Goal: Contribute content: Contribute content

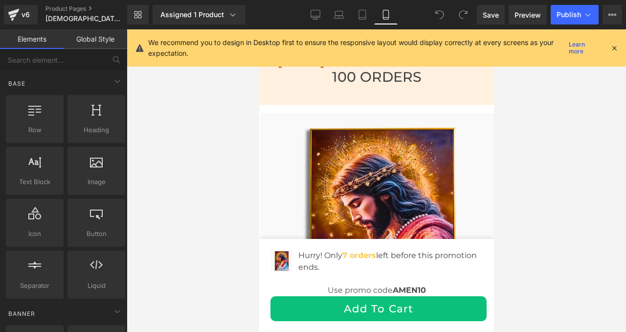
scroll to position [3669, 0]
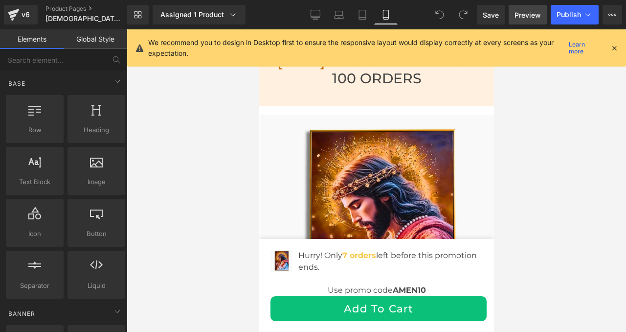
click at [519, 12] on span "Preview" at bounding box center [528, 15] width 26 height 10
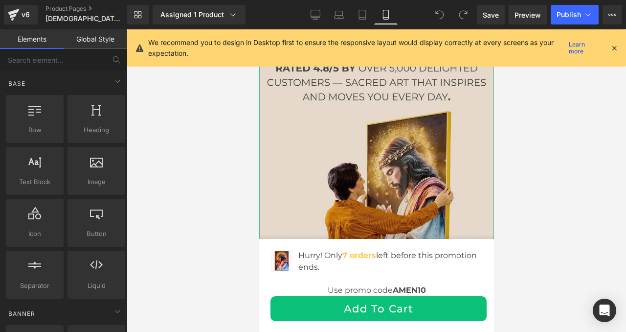
scroll to position [0, 0]
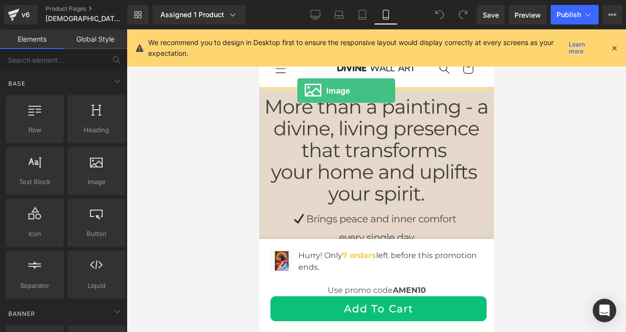
drag, startPoint x: 345, startPoint y: 191, endPoint x: 297, endPoint y: 90, distance: 111.3
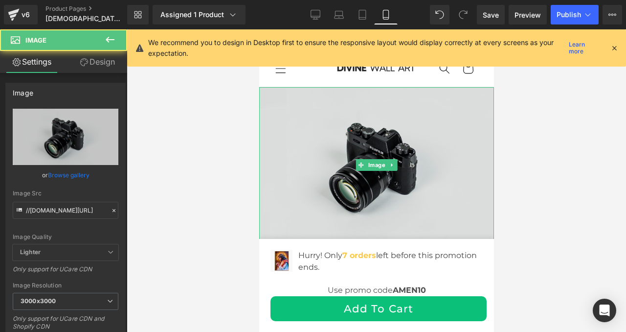
click at [327, 115] on img at bounding box center [376, 165] width 235 height 156
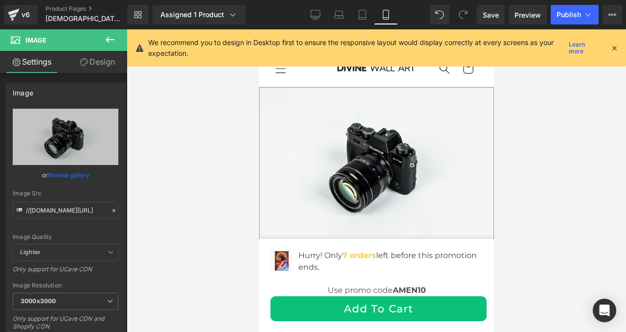
click at [97, 62] on link "Design" at bounding box center [98, 62] width 64 height 22
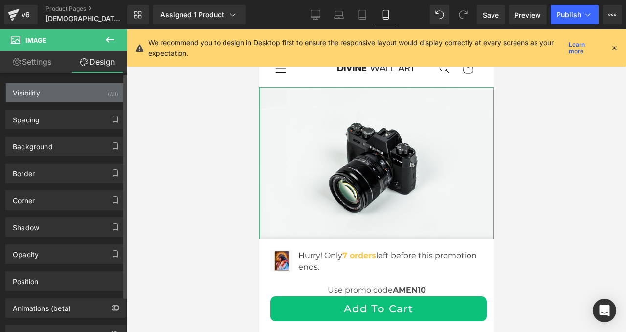
click at [56, 96] on div "Visibility (All)" at bounding box center [65, 92] width 119 height 19
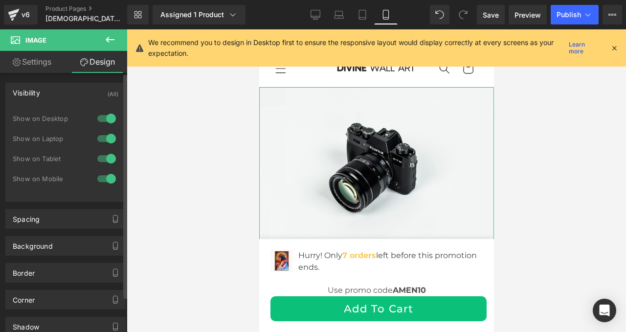
click at [105, 119] on div at bounding box center [106, 119] width 23 height 16
click at [107, 139] on div at bounding box center [106, 139] width 23 height 16
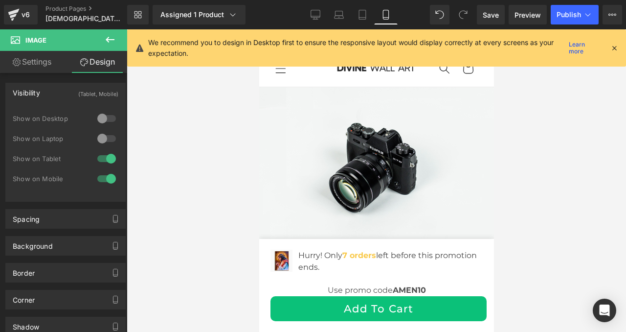
click at [189, 143] on div at bounding box center [376, 180] width 499 height 302
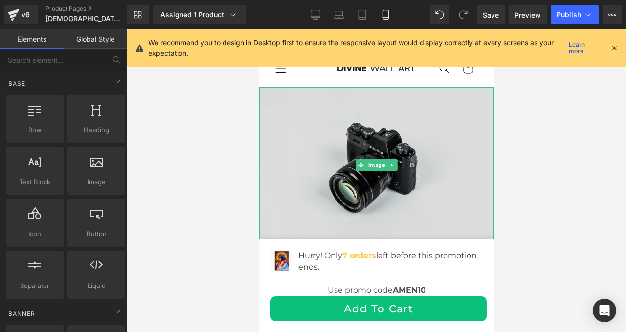
click at [369, 144] on img at bounding box center [376, 165] width 235 height 156
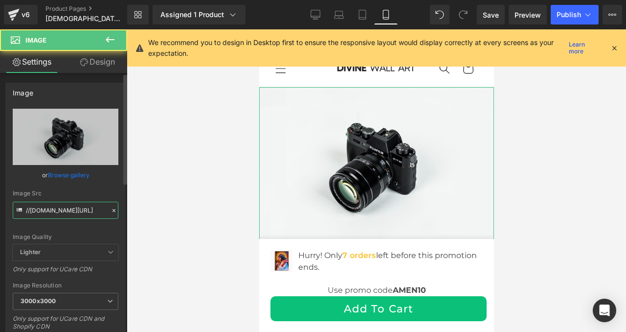
click at [71, 210] on input "//[DOMAIN_NAME][URL]" at bounding box center [66, 210] width 106 height 17
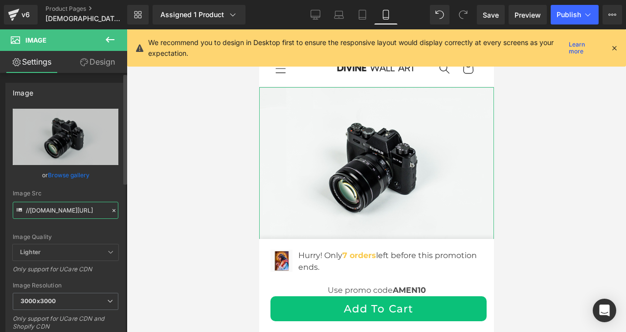
click at [71, 210] on input "//[DOMAIN_NAME][URL]" at bounding box center [66, 210] width 106 height 17
paste input "[URL][DOMAIN_NAME]"
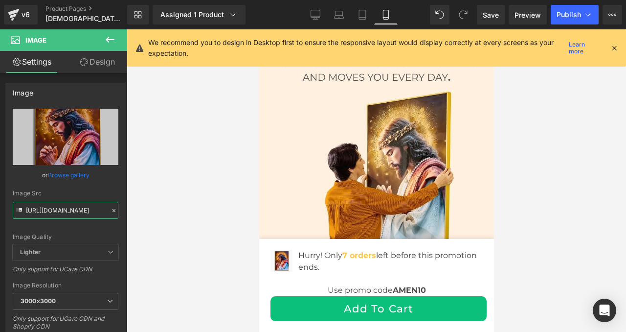
scroll to position [558, 0]
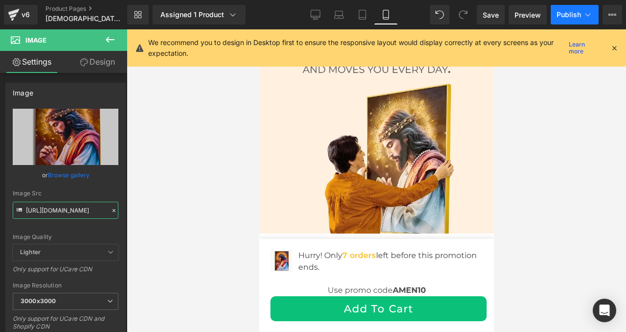
type input "[URL][DOMAIN_NAME]"
click at [563, 19] on span "Publish" at bounding box center [569, 15] width 24 height 8
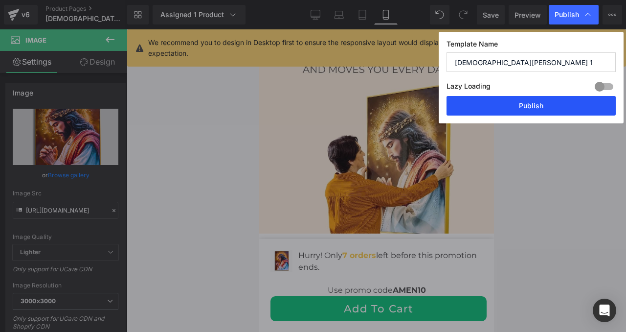
click at [528, 105] on button "Publish" at bounding box center [531, 106] width 169 height 20
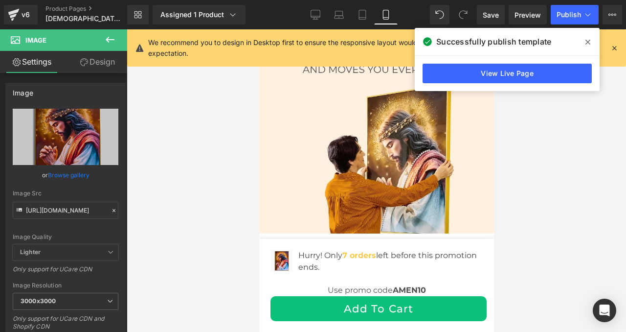
click at [546, 201] on div at bounding box center [376, 180] width 499 height 302
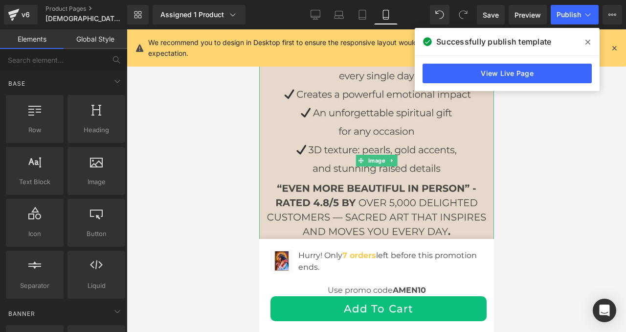
scroll to position [395, 0]
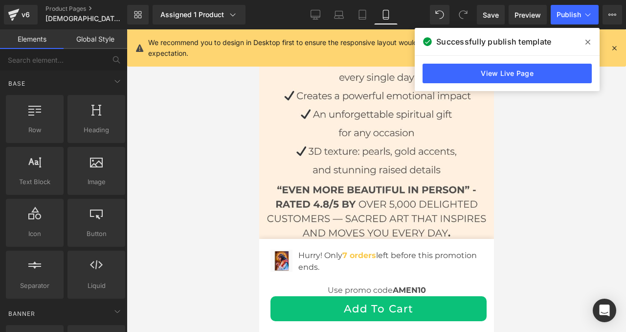
click at [591, 42] on span at bounding box center [588, 42] width 16 height 16
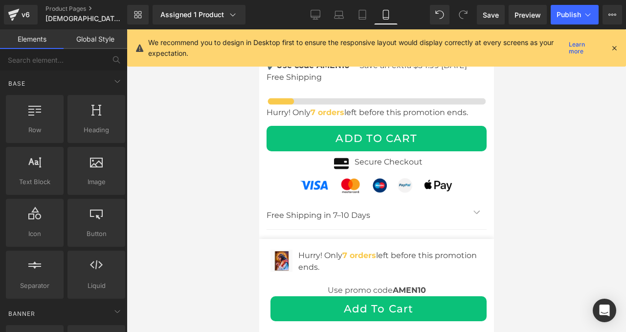
scroll to position [4815, 0]
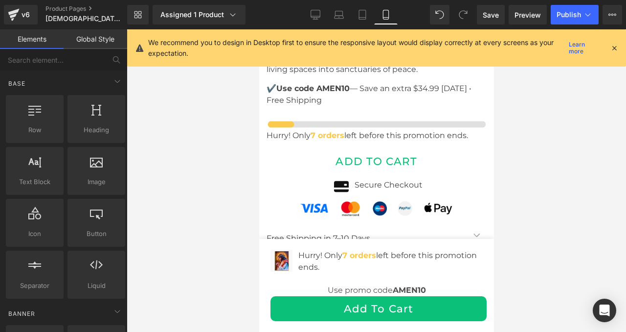
click at [381, 157] on div "ADD TO CART (P) Cart Button" at bounding box center [376, 161] width 220 height 25
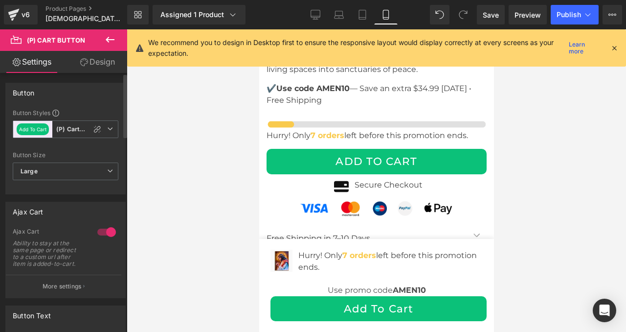
scroll to position [50, 0]
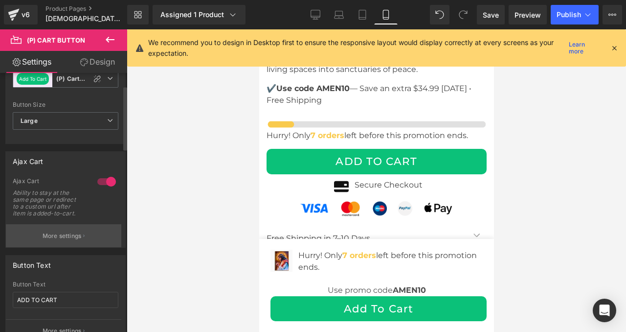
click at [55, 230] on button "More settings" at bounding box center [63, 235] width 115 height 23
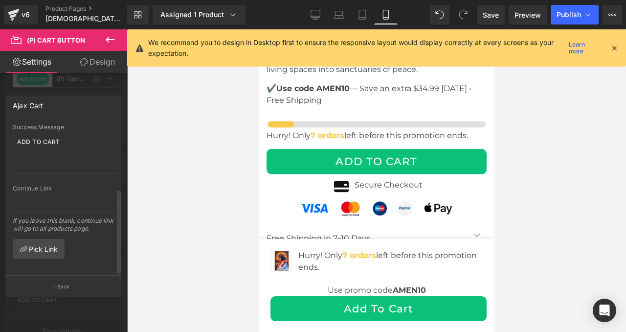
scroll to position [118, 0]
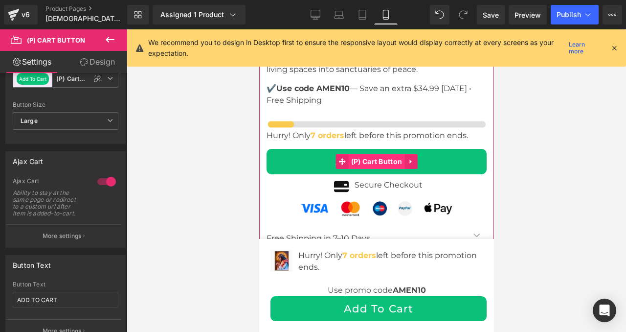
click at [371, 157] on span "(P) Cart Button" at bounding box center [376, 161] width 56 height 15
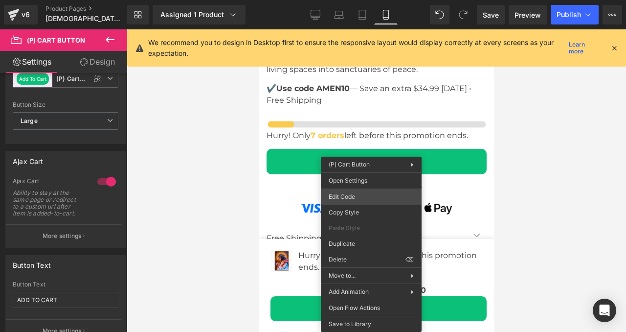
click at [366, 0] on div "(P) Cart Button You are previewing how the will restyle your page. You can not …" at bounding box center [313, 0] width 626 height 0
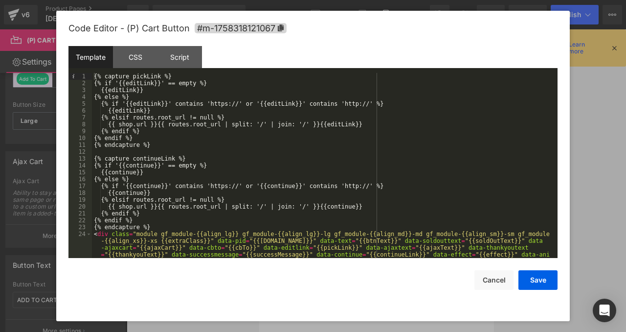
click at [123, 69] on div "Template CSS Script Data" at bounding box center [312, 59] width 489 height 27
click at [117, 58] on div "CSS" at bounding box center [135, 57] width 45 height 22
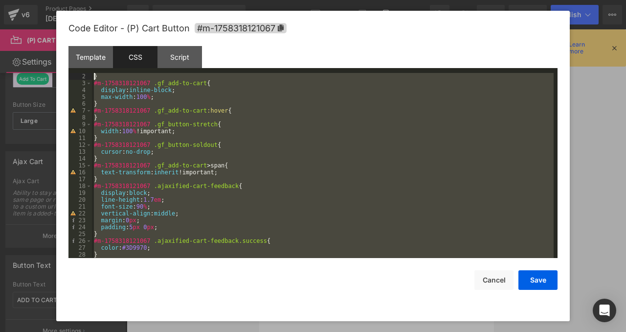
scroll to position [0, 0]
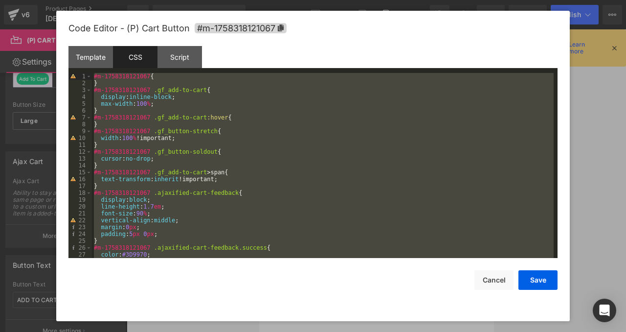
drag, startPoint x: 145, startPoint y: 255, endPoint x: 55, endPoint y: 33, distance: 239.6
click at [55, 33] on body "(P) Cart Button You are previewing how the will restyle your page. You can not …" at bounding box center [313, 166] width 626 height 332
click at [164, 55] on div "Script" at bounding box center [179, 57] width 45 height 22
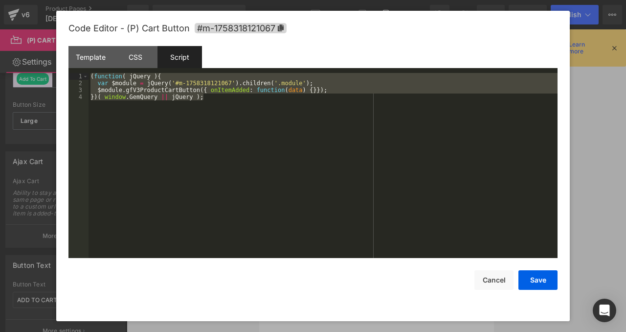
drag, startPoint x: 255, startPoint y: 114, endPoint x: 82, endPoint y: 69, distance: 178.9
click at [82, 69] on div "Template CSS Script Data 1 2 3 4 5 6 7 8 9 10 11 12 13 14 15 16 17 18 19 20 21 …" at bounding box center [312, 152] width 489 height 212
drag, startPoint x: 304, startPoint y: 148, endPoint x: 91, endPoint y: 142, distance: 213.3
click at [487, 279] on button "Cancel" at bounding box center [493, 280] width 39 height 20
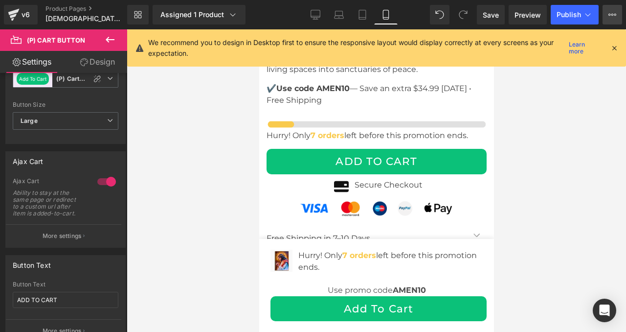
click at [613, 17] on icon at bounding box center [612, 15] width 8 height 8
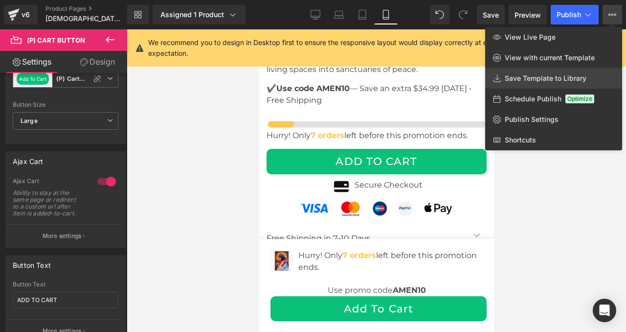
click at [519, 71] on link "Save Template to Library" at bounding box center [553, 78] width 137 height 21
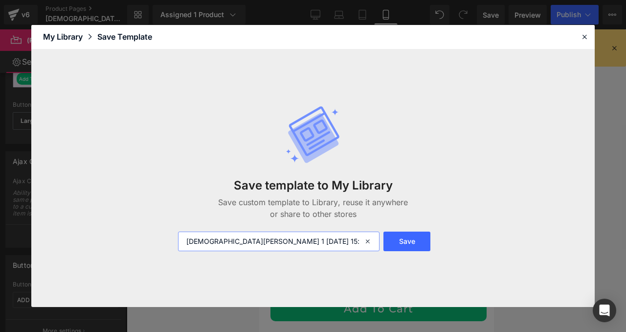
click at [265, 239] on input "[DEMOGRAPHIC_DATA][PERSON_NAME] 1 [DATE] 15:36:17" at bounding box center [279, 241] width 202 height 20
type input "new page"
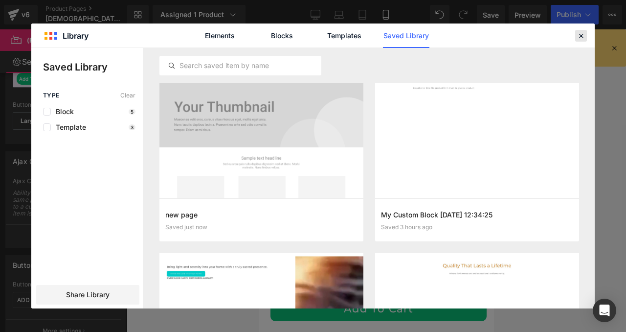
click at [580, 34] on icon at bounding box center [581, 35] width 9 height 9
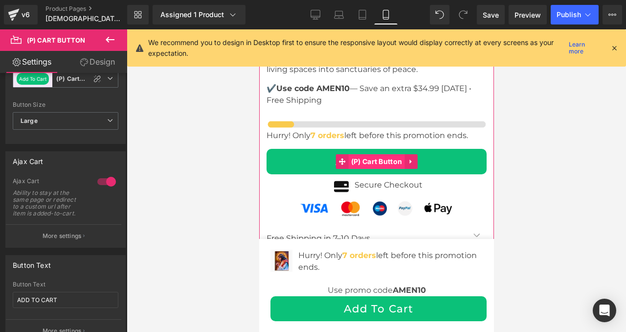
click at [370, 157] on span "(P) Cart Button" at bounding box center [376, 161] width 56 height 15
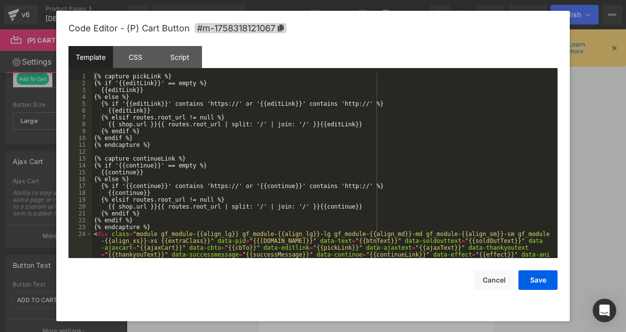
click at [351, 0] on div "(P) Cart Button You are previewing how the will restyle your page. You can not …" at bounding box center [313, 0] width 626 height 0
click at [179, 55] on div "Script" at bounding box center [179, 57] width 45 height 22
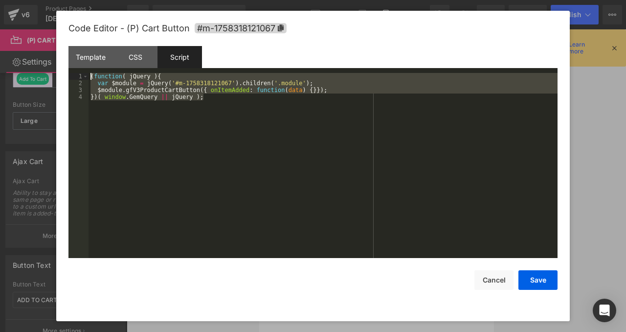
drag, startPoint x: 223, startPoint y: 103, endPoint x: 62, endPoint y: 45, distance: 171.1
click at [63, 45] on div "Code Editor - (P) Cart Button #m-1758318121067 Template CSS Script Data 1 2 3 4…" at bounding box center [313, 166] width 514 height 310
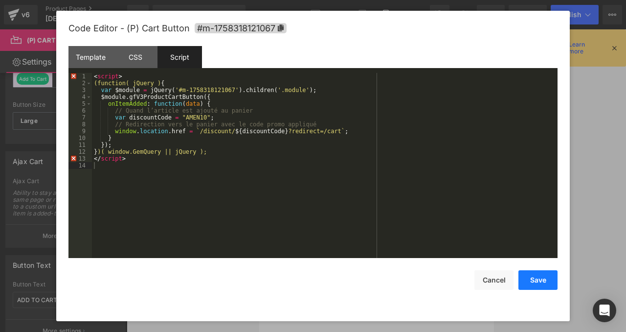
click at [536, 277] on button "Save" at bounding box center [537, 280] width 39 height 20
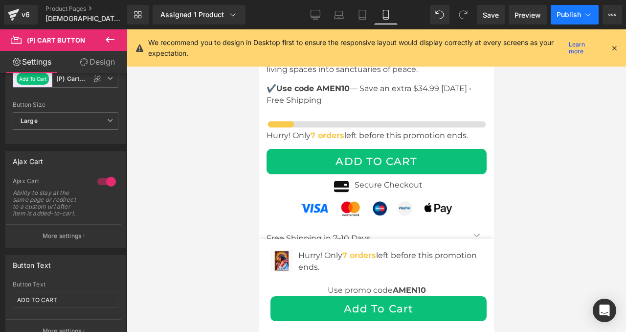
click at [563, 19] on button "Publish" at bounding box center [575, 15] width 48 height 20
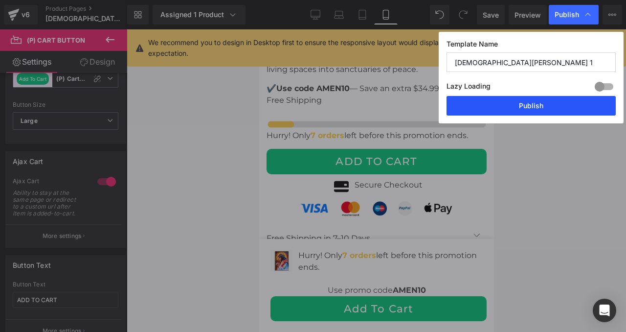
click at [532, 104] on button "Publish" at bounding box center [531, 106] width 169 height 20
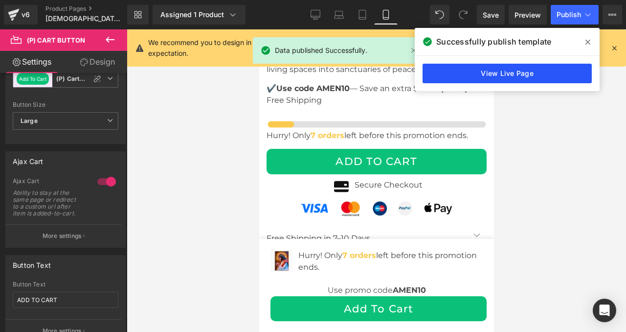
click at [520, 72] on link "View Live Page" at bounding box center [507, 74] width 169 height 20
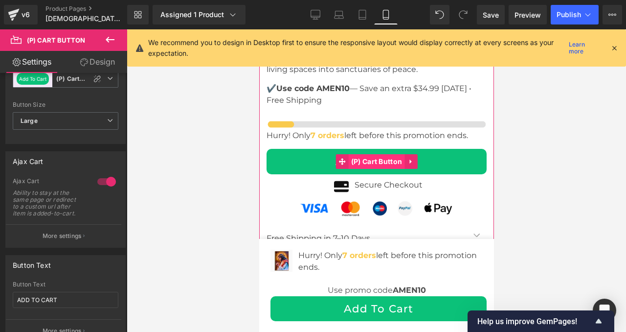
click at [378, 157] on span "(P) Cart Button" at bounding box center [376, 161] width 56 height 15
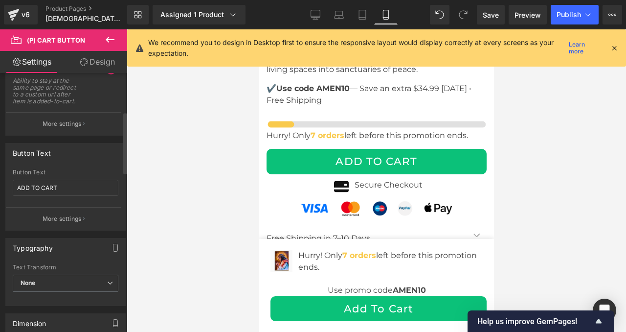
scroll to position [177, 0]
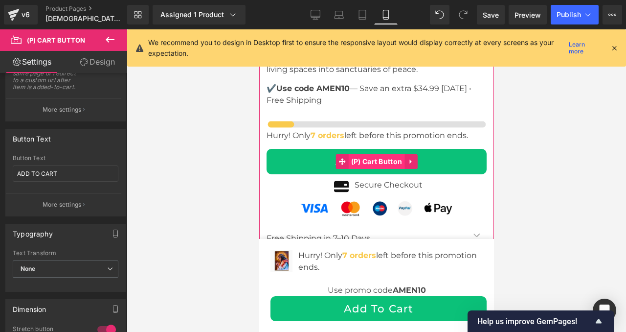
click at [377, 158] on span "(P) Cart Button" at bounding box center [376, 161] width 56 height 15
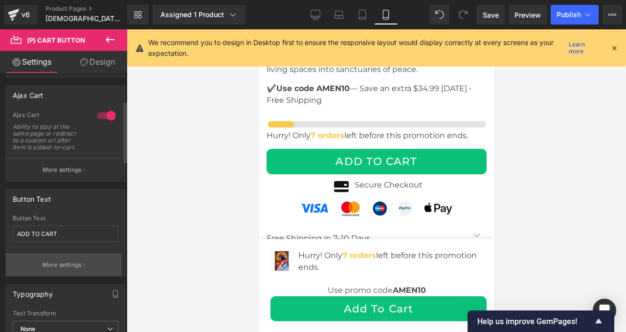
scroll to position [81, 0]
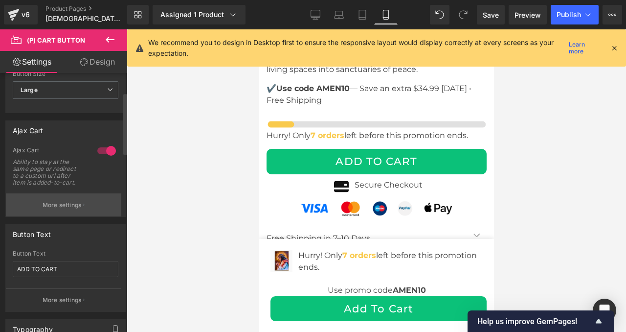
click at [60, 208] on p "More settings" at bounding box center [62, 205] width 39 height 9
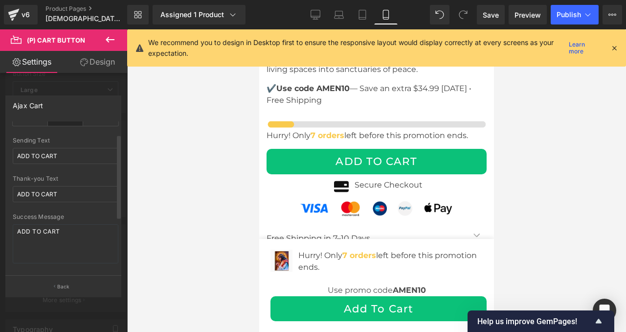
scroll to position [0, 0]
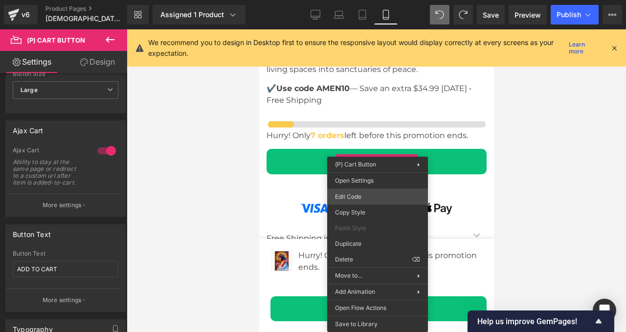
click at [368, 0] on div "(P) Cart Button You are previewing how the will restyle your page. You can not …" at bounding box center [313, 0] width 626 height 0
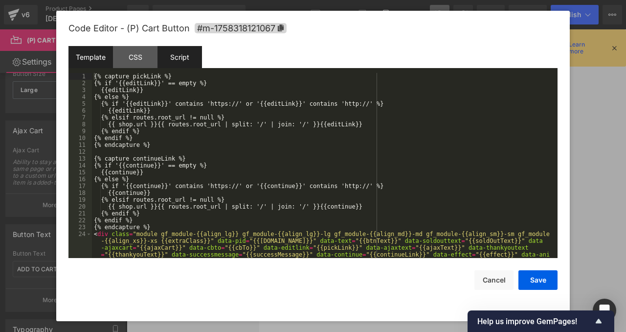
click at [177, 55] on div "Script" at bounding box center [179, 57] width 45 height 22
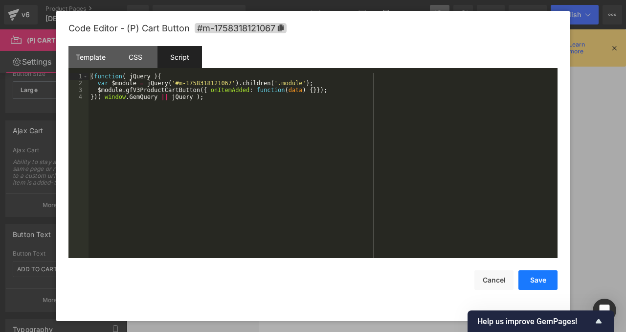
click at [531, 276] on button "Save" at bounding box center [537, 280] width 39 height 20
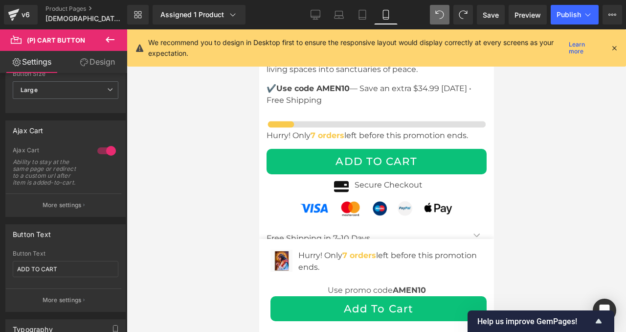
click at [573, 0] on div "Library Assigned 1 Product Product Preview Sacred Canvas [DEMOGRAPHIC_DATA] – I…" at bounding box center [376, 14] width 499 height 29
click at [571, 3] on div "Library Assigned 1 Product Product Preview Sacred Canvas [DEMOGRAPHIC_DATA] – I…" at bounding box center [376, 14] width 499 height 29
click at [570, 10] on button "Publish" at bounding box center [575, 15] width 48 height 20
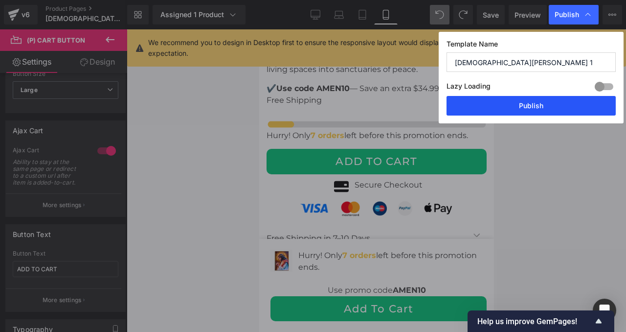
click at [521, 104] on button "Publish" at bounding box center [531, 106] width 169 height 20
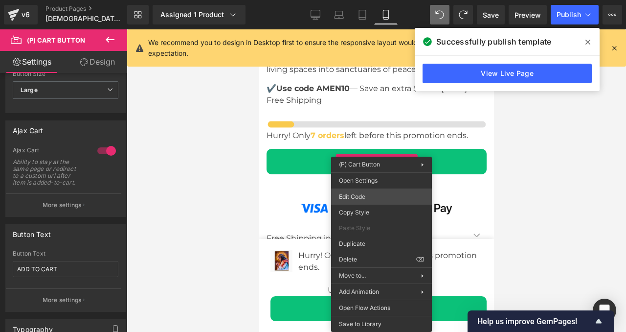
click at [372, 0] on div "(P) Cart Button You are previewing how the will restyle your page. You can not …" at bounding box center [313, 0] width 626 height 0
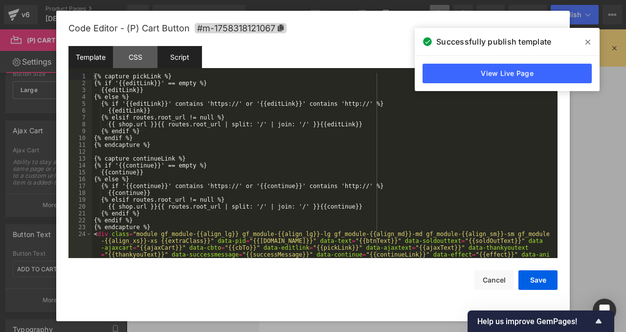
click at [174, 55] on div "Script" at bounding box center [179, 57] width 45 height 22
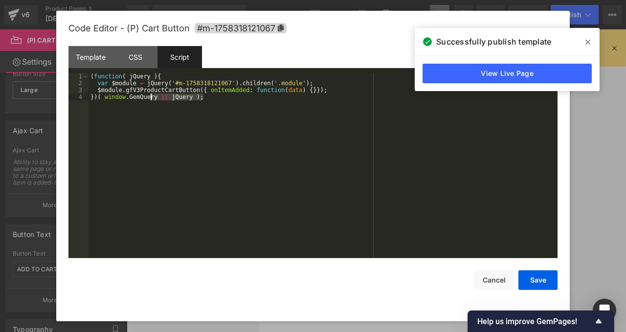
drag, startPoint x: 227, startPoint y: 107, endPoint x: 43, endPoint y: 67, distance: 188.5
click at [43, 67] on body "(P) Cart Button You are previewing how the will restyle your page. You can not …" at bounding box center [313, 166] width 626 height 332
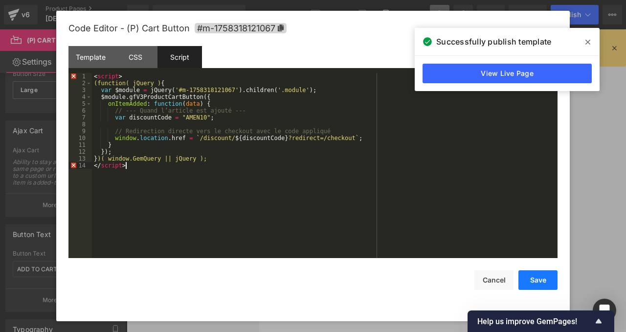
click at [532, 280] on button "Save" at bounding box center [537, 280] width 39 height 20
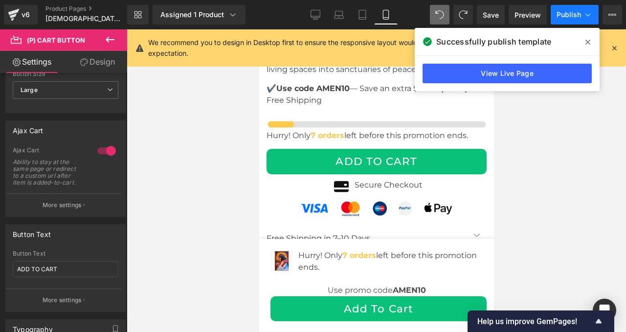
click at [576, 15] on span "Publish" at bounding box center [569, 15] width 24 height 8
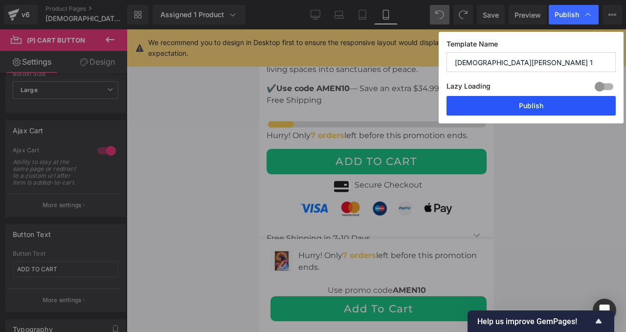
click at [547, 102] on button "Publish" at bounding box center [531, 106] width 169 height 20
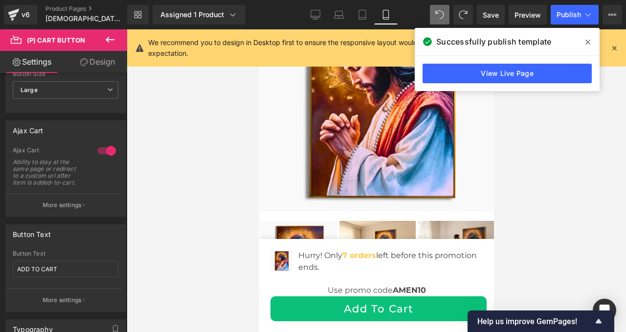
scroll to position [4828, 0]
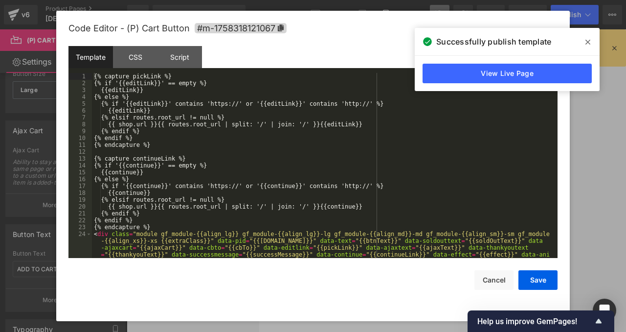
click at [333, 0] on div "(P) Cart Button You are previewing how the will restyle your page. You can not …" at bounding box center [313, 0] width 626 height 0
click at [185, 57] on div "Script" at bounding box center [179, 57] width 45 height 22
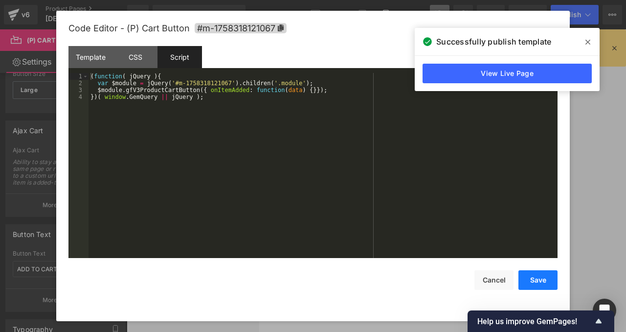
click at [542, 279] on button "Save" at bounding box center [537, 280] width 39 height 20
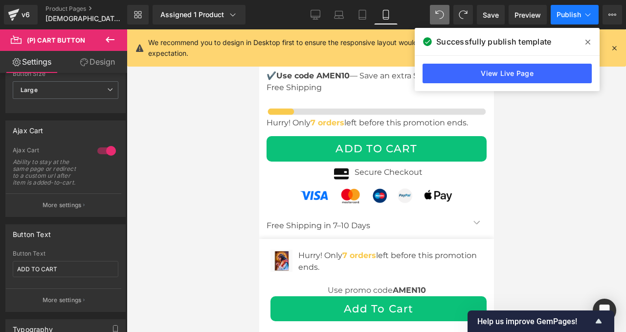
click at [565, 18] on span "Publish" at bounding box center [569, 15] width 24 height 8
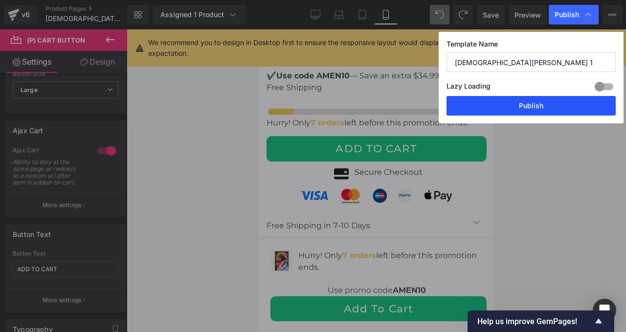
click at [539, 102] on button "Publish" at bounding box center [531, 106] width 169 height 20
